Goal: Task Accomplishment & Management: Use online tool/utility

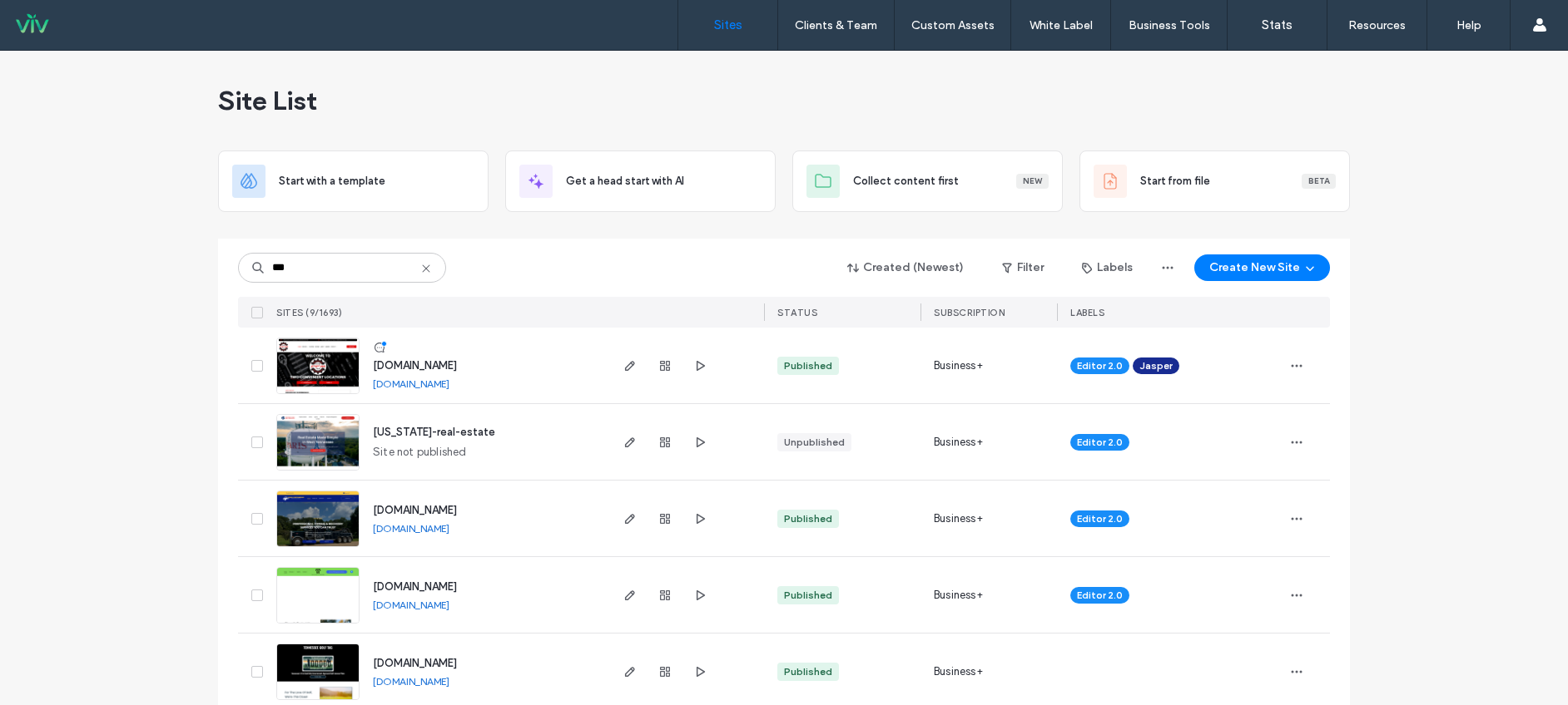
type input "***"
click at [467, 431] on span "[US_STATE]-real-estate" at bounding box center [434, 432] width 123 height 13
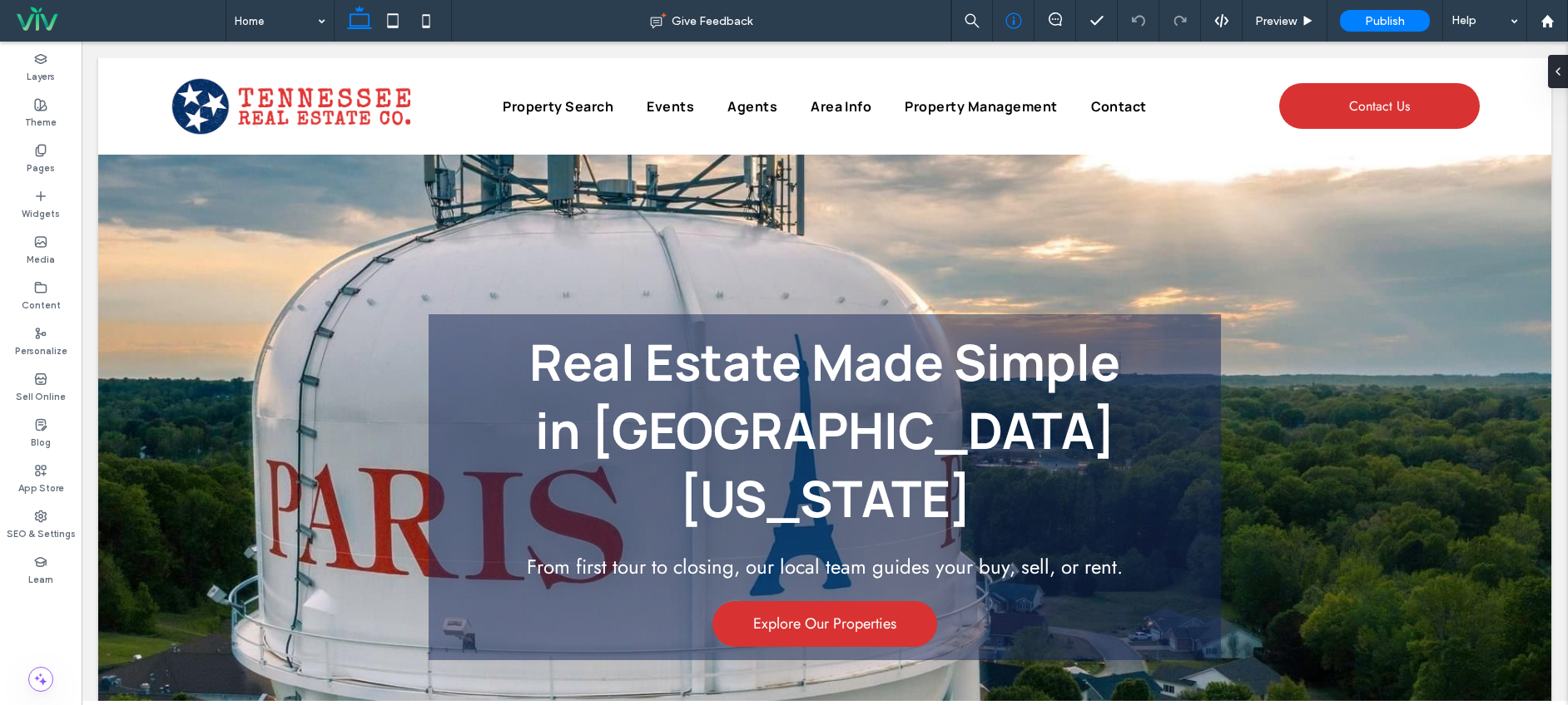
click at [1004, 29] on div at bounding box center [1014, 21] width 42 height 42
click at [1017, 19] on icon at bounding box center [1014, 21] width 16 height 16
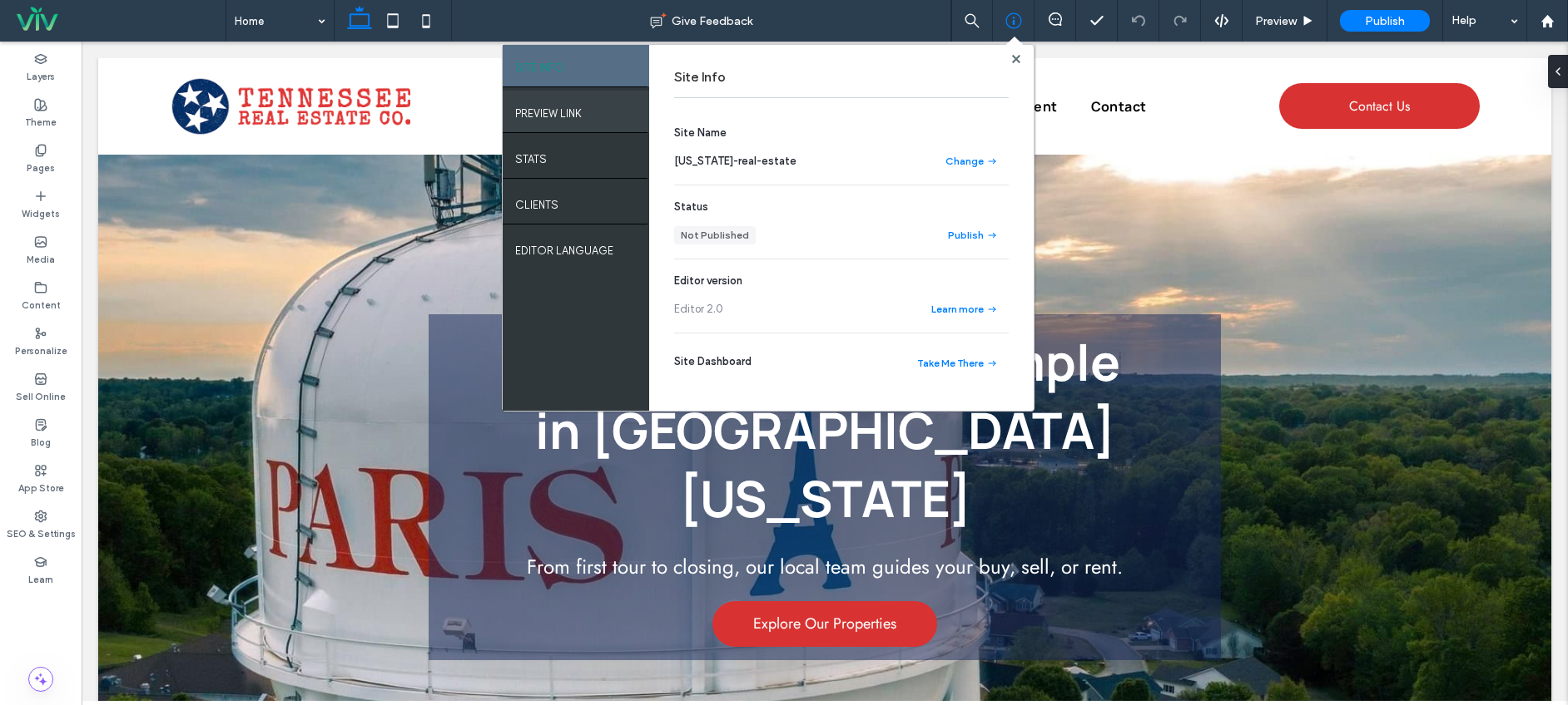
click at [617, 110] on div "PREVIEW LINK" at bounding box center [575, 112] width 146 height 42
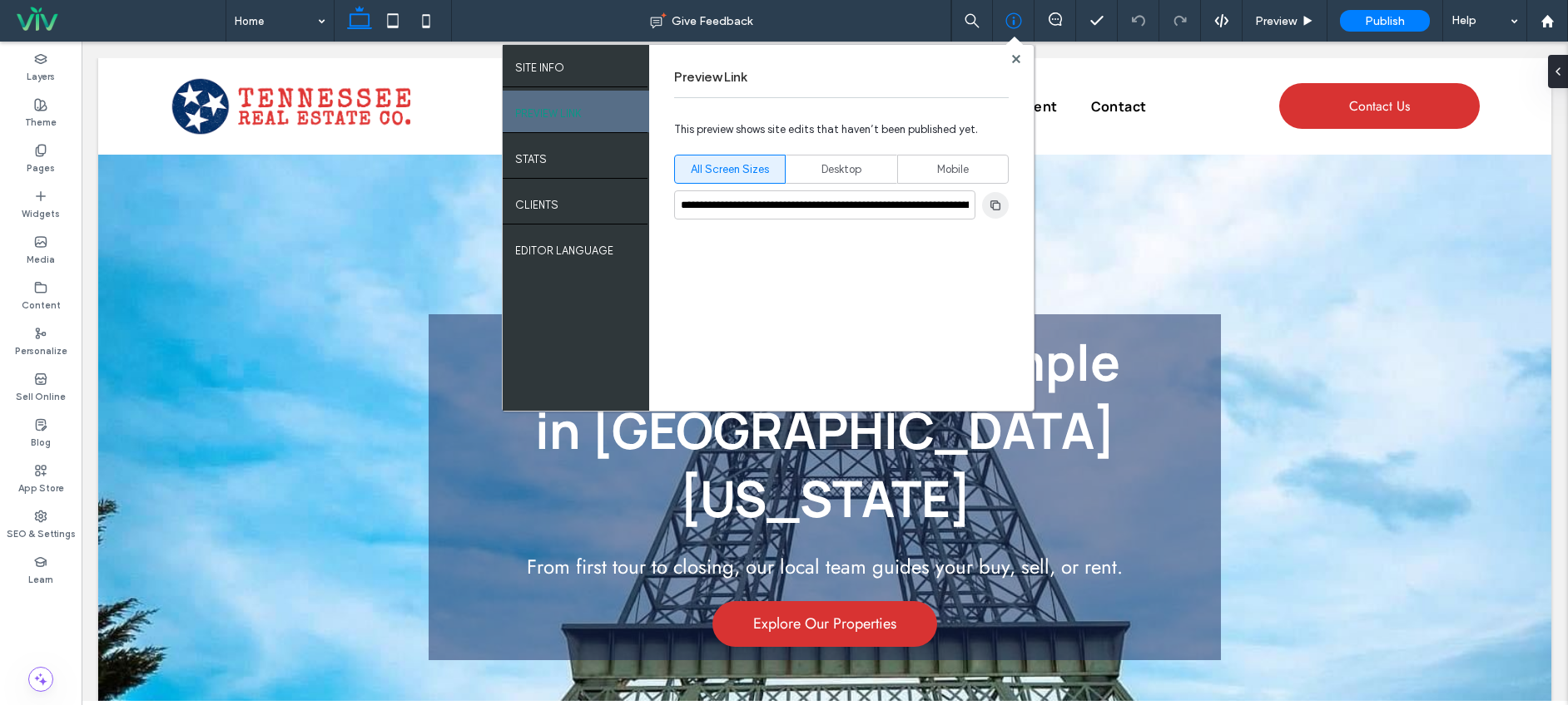
click at [1005, 211] on span "button" at bounding box center [994, 205] width 26 height 26
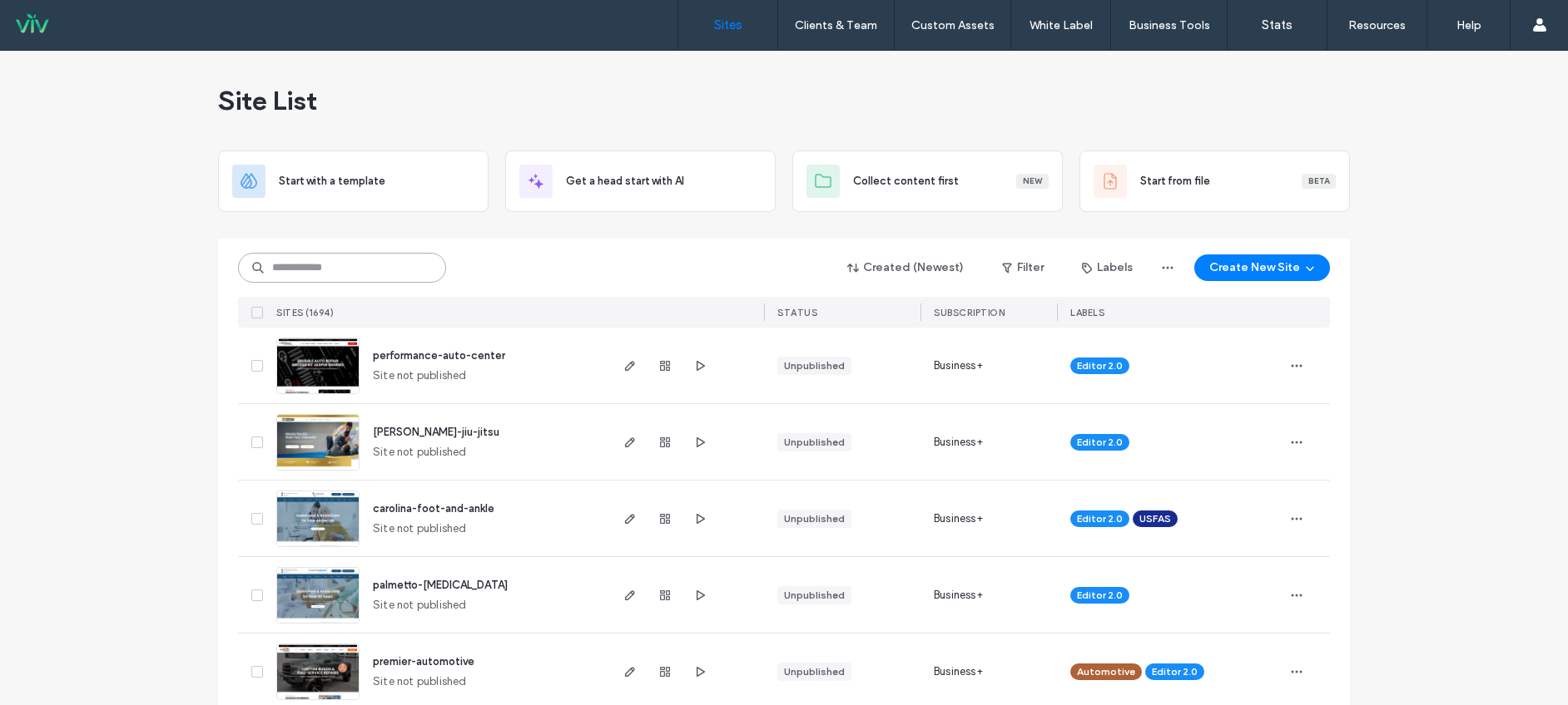
click at [371, 268] on input at bounding box center [342, 267] width 208 height 30
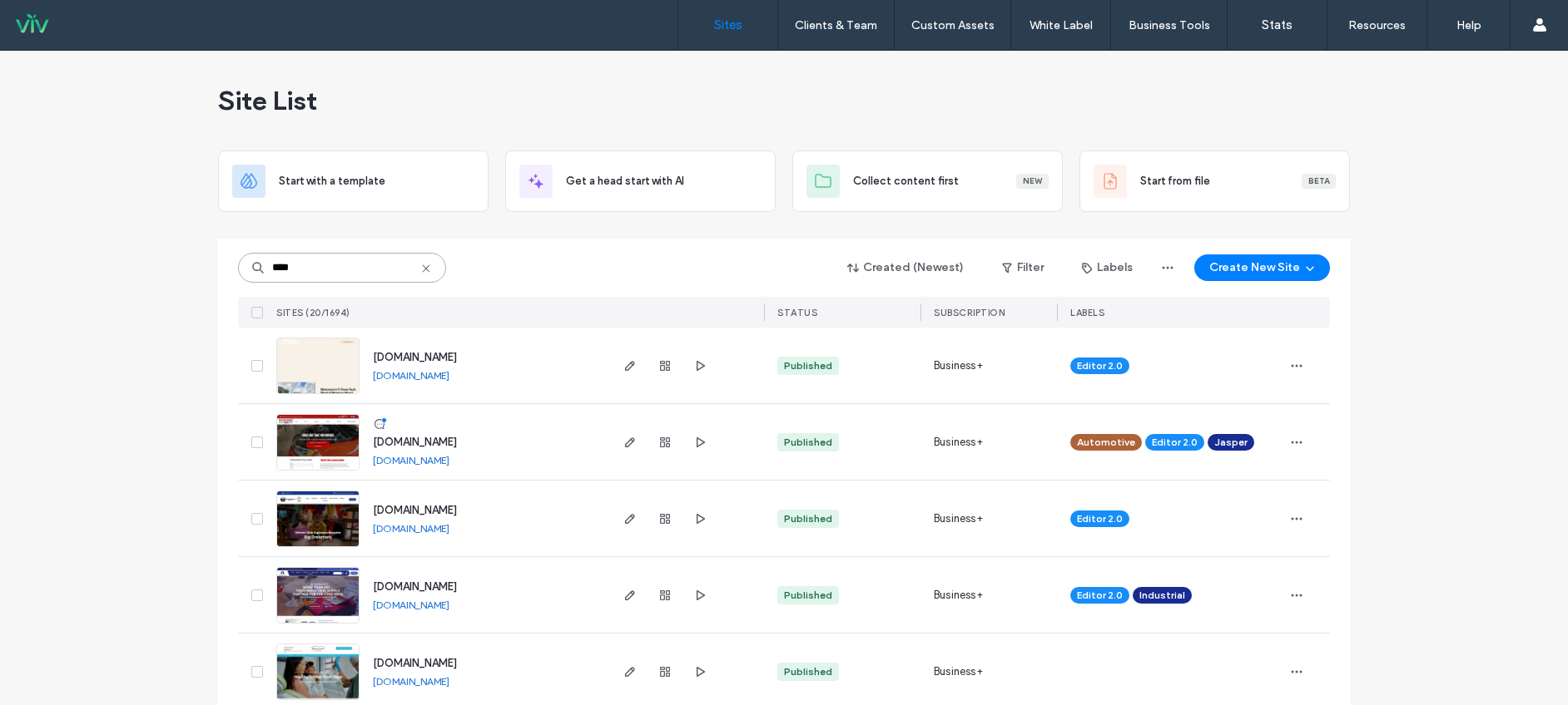
type input "****"
click at [457, 440] on span "[DOMAIN_NAME]" at bounding box center [414, 442] width 84 height 13
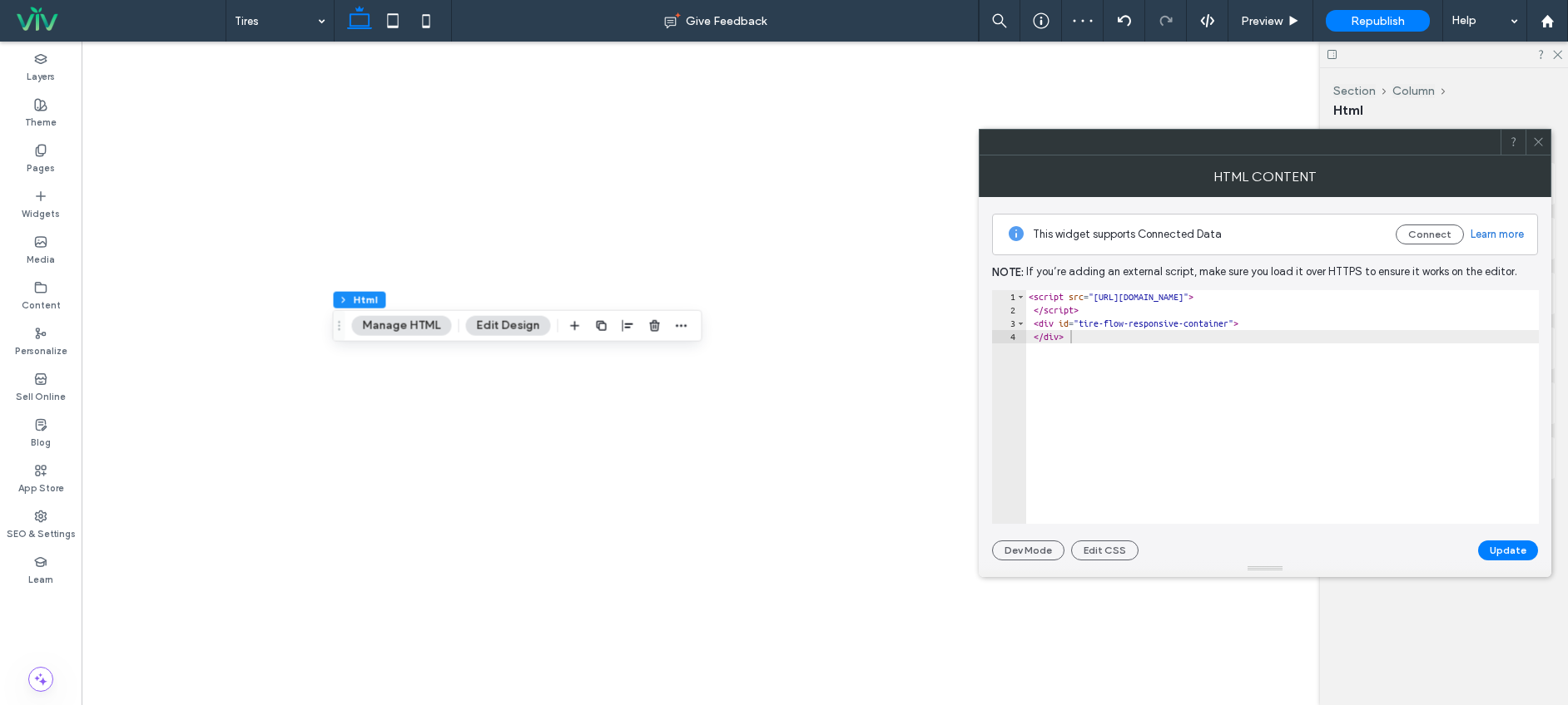
click at [416, 324] on button "Manage HTML" at bounding box center [402, 326] width 100 height 20
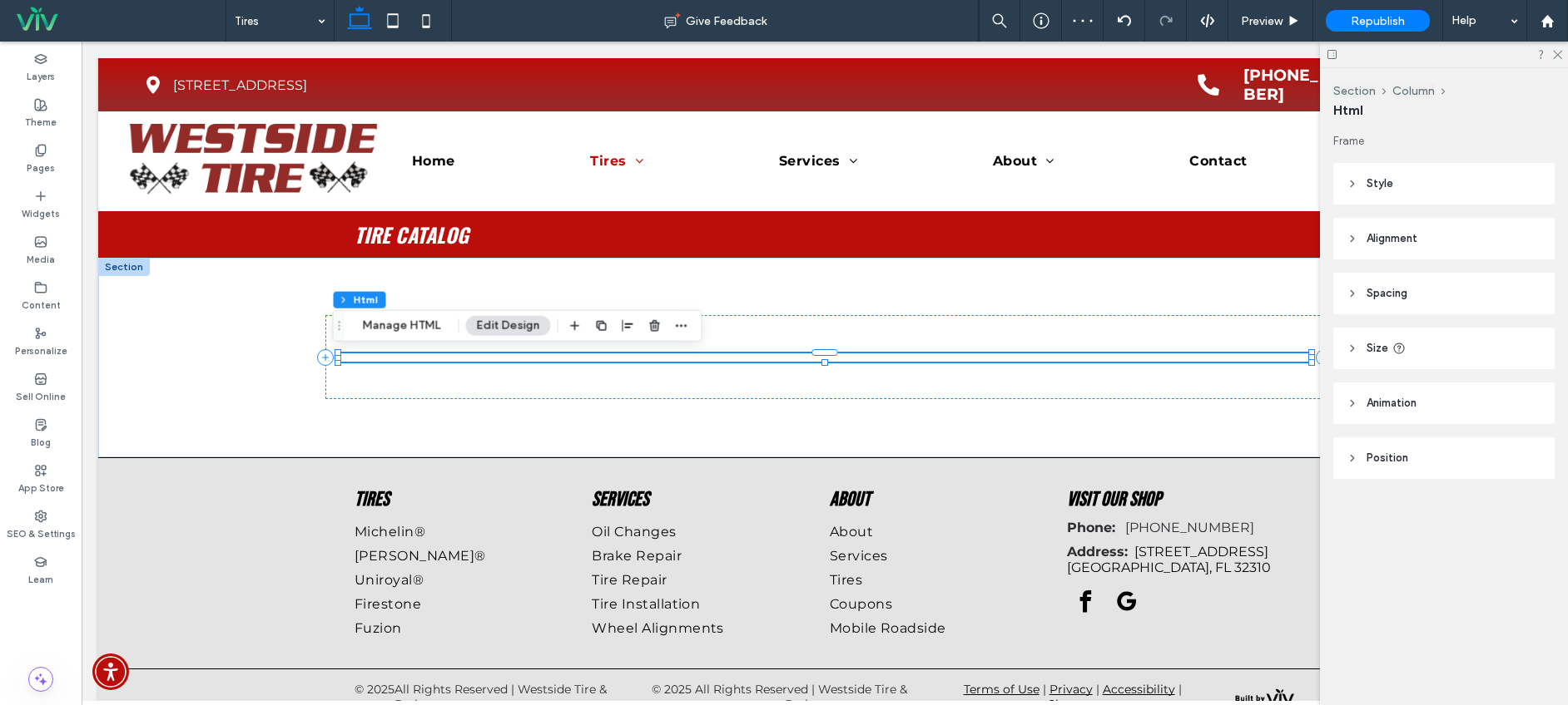
click at [416, 324] on button "Manage HTML" at bounding box center [402, 326] width 100 height 20
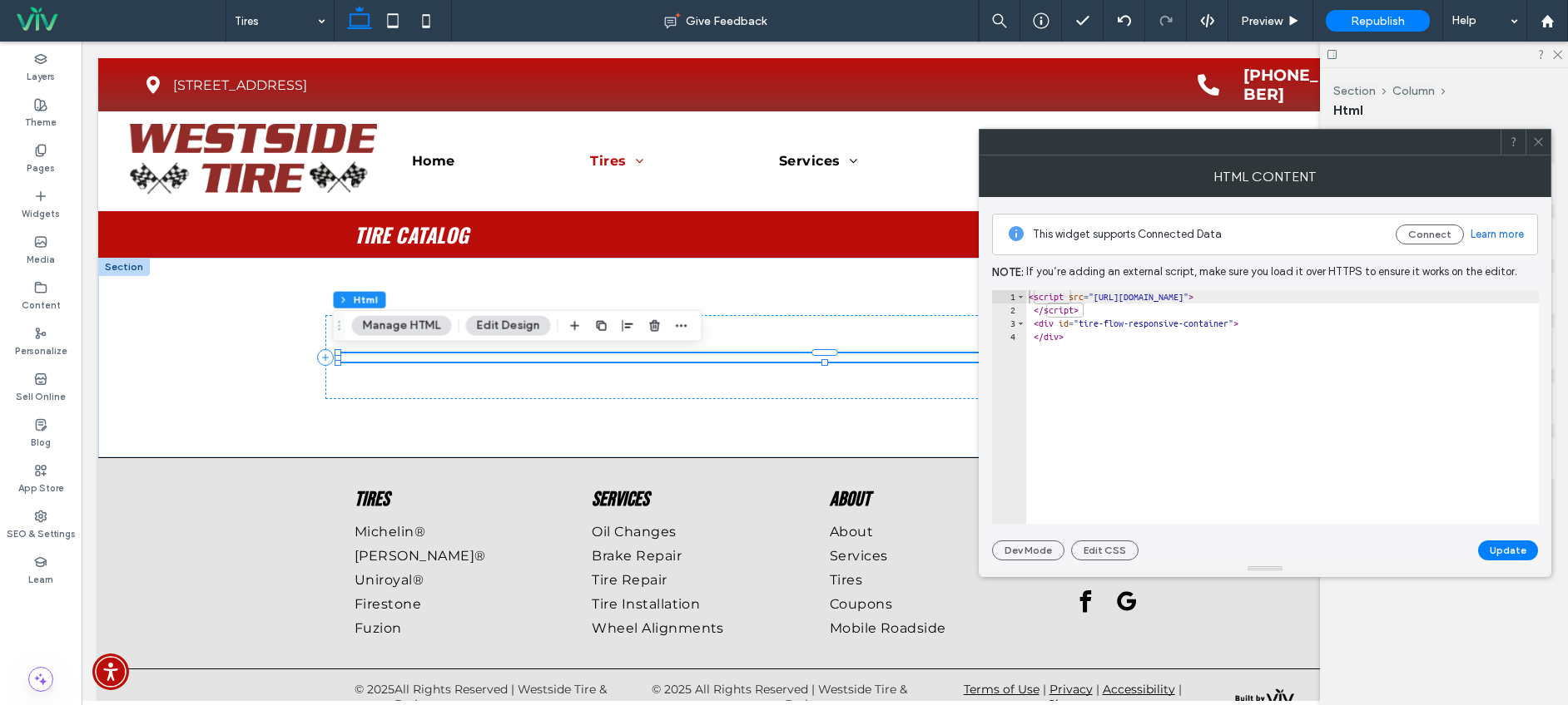
click at [1545, 143] on div at bounding box center [1537, 142] width 25 height 25
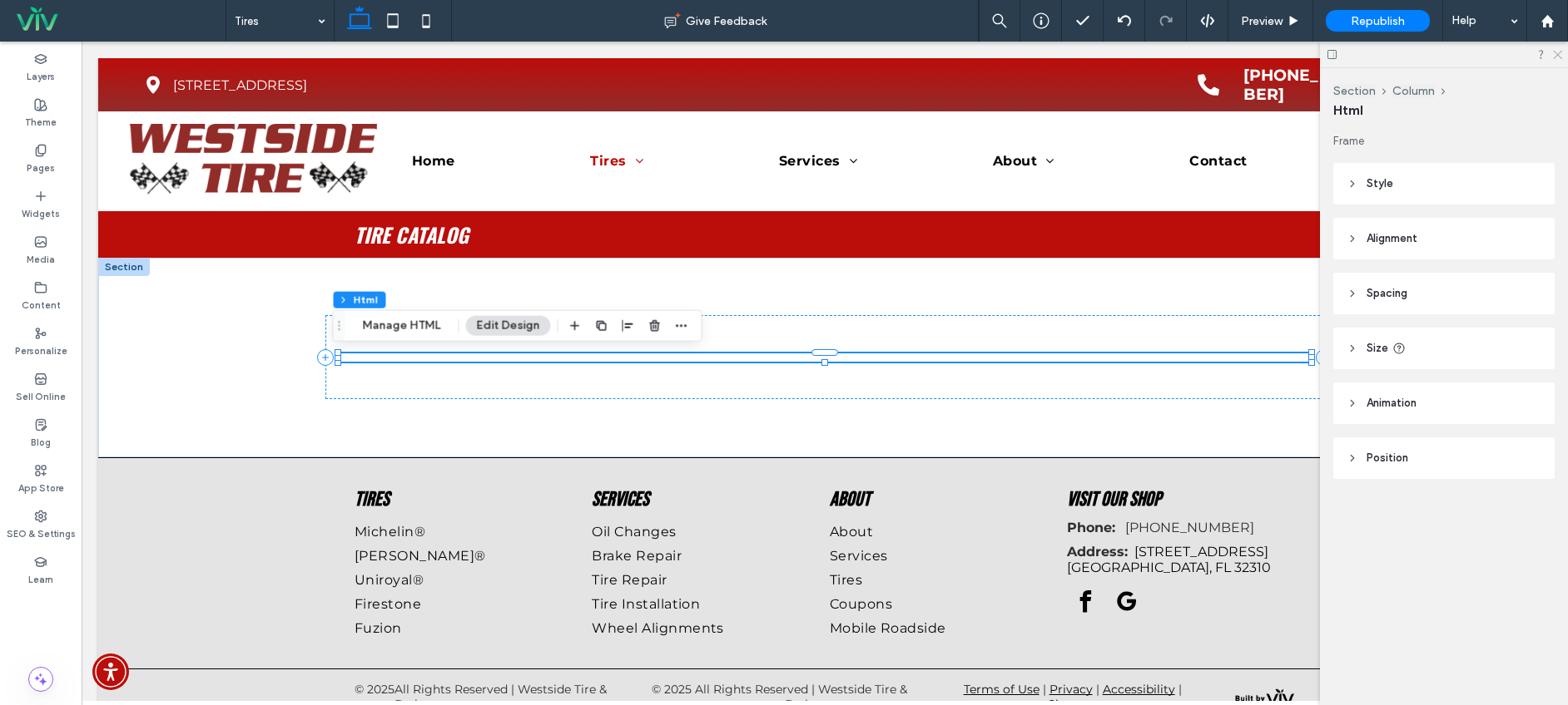
click at [1559, 55] on use at bounding box center [1558, 55] width 9 height 9
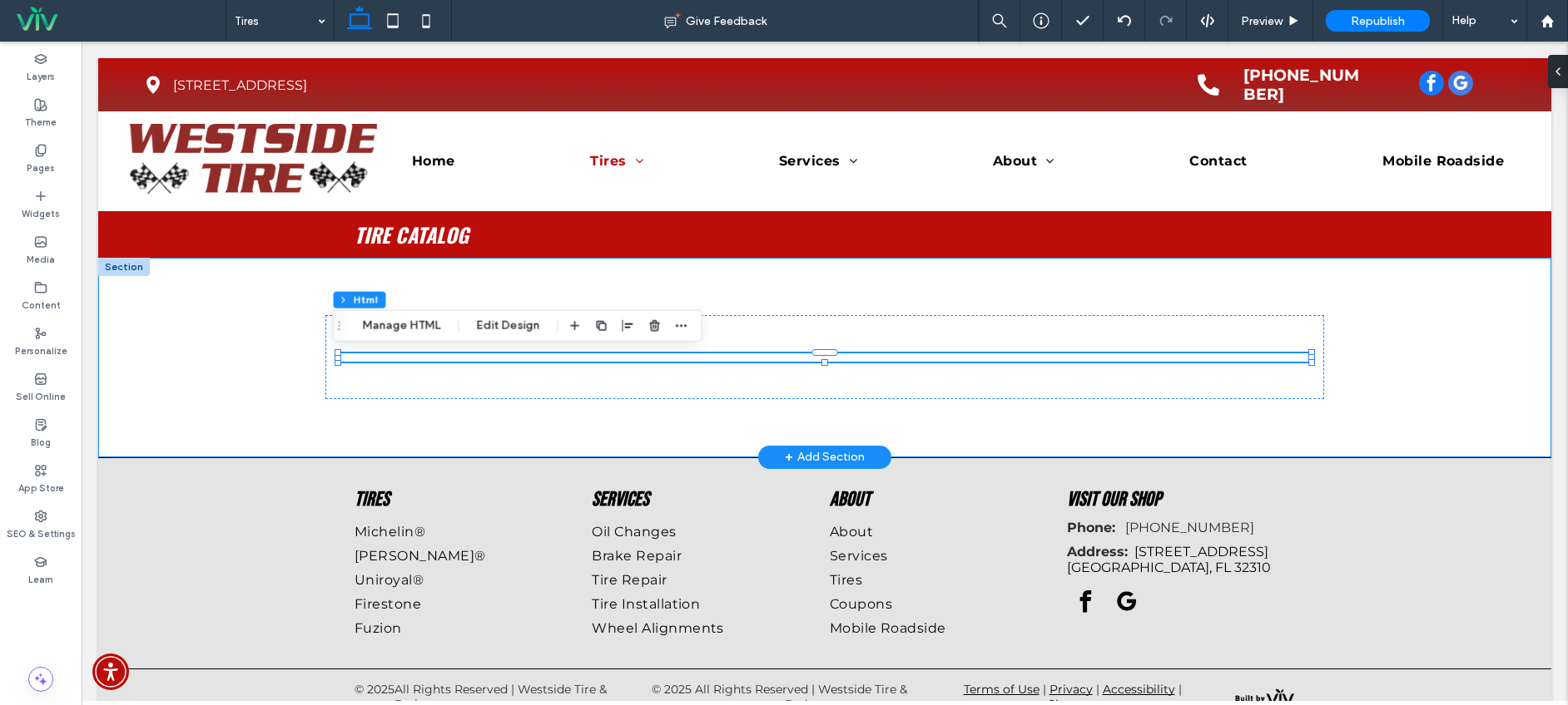
click at [214, 338] on div at bounding box center [824, 358] width 1453 height 200
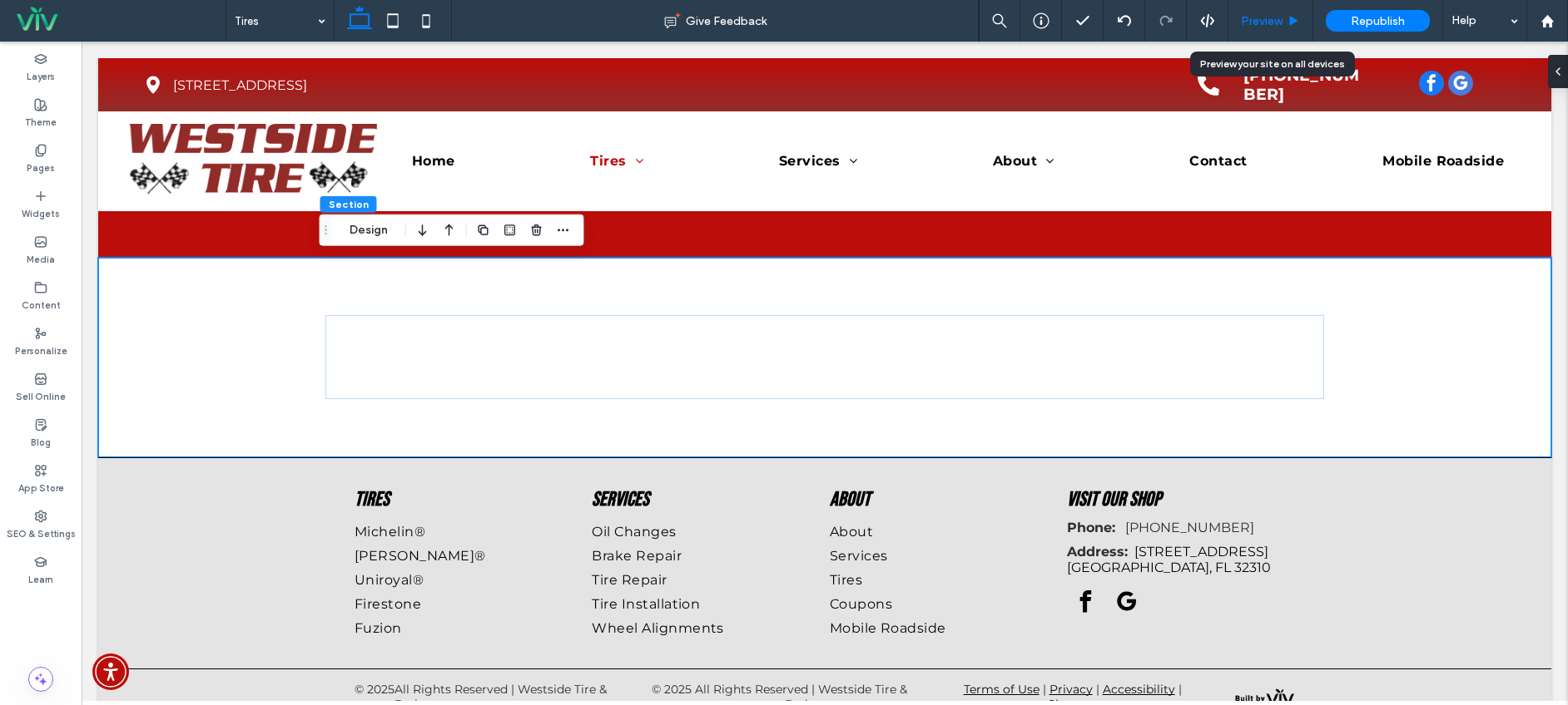
click at [1268, 8] on div "Preview" at bounding box center [1271, 21] width 85 height 42
